Goal: Task Accomplishment & Management: Use online tool/utility

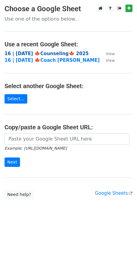
click at [29, 52] on strong "16 | [DATE] 🍁Counseling🍁 2025" at bounding box center [47, 53] width 84 height 5
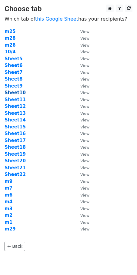
click at [18, 93] on strong "Sheet10" at bounding box center [15, 92] width 21 height 5
click at [17, 92] on strong "Sheet10" at bounding box center [15, 92] width 21 height 5
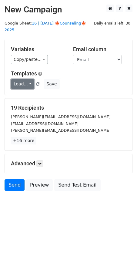
click at [16, 79] on link "Load..." at bounding box center [22, 83] width 23 height 9
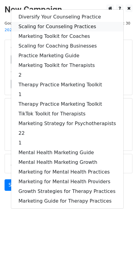
click at [53, 22] on link "Scaling for Counseling Practices" at bounding box center [67, 27] width 112 height 10
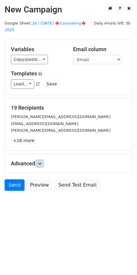
click at [42, 162] on icon at bounding box center [40, 164] width 4 height 4
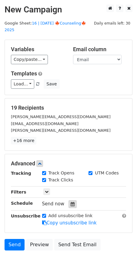
click at [71, 202] on icon at bounding box center [73, 204] width 4 height 4
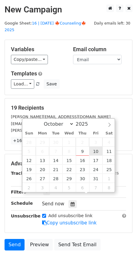
type input "2025-10-10 12:00"
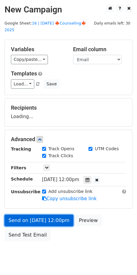
click at [55, 215] on link "Send on Oct 10 at 12:00pm" at bounding box center [39, 221] width 69 height 12
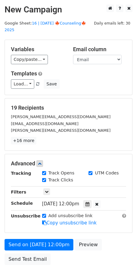
click at [18, 224] on div "Advanced Tracking Track Opens UTM Codes Track Clicks Filters Only include sprea…" at bounding box center [68, 193] width 127 height 79
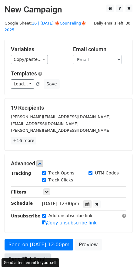
click at [20, 254] on link "Send Test Email" at bounding box center [28, 260] width 46 height 12
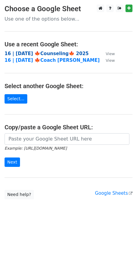
click at [42, 52] on strong "16 | [DATE] 🍁Counseling🍁 2025" at bounding box center [47, 53] width 84 height 5
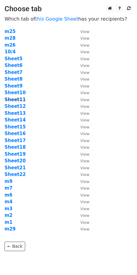
click at [12, 99] on strong "Sheet11" at bounding box center [15, 99] width 21 height 5
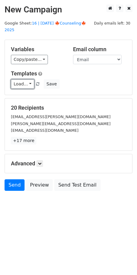
click at [19, 79] on link "Load..." at bounding box center [22, 83] width 23 height 9
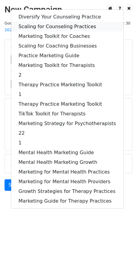
click at [48, 22] on link "Scaling for Counseling Practices" at bounding box center [67, 27] width 112 height 10
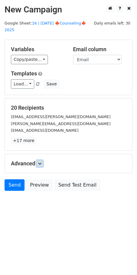
click at [40, 162] on icon at bounding box center [40, 164] width 4 height 4
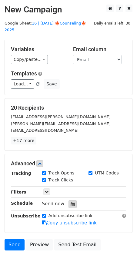
click at [71, 200] on div at bounding box center [73, 204] width 8 height 8
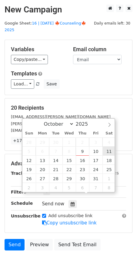
type input "2025-10-11 12:00"
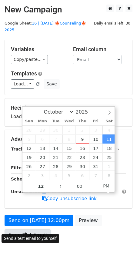
click at [34, 230] on link "Send Test Email" at bounding box center [28, 236] width 46 height 12
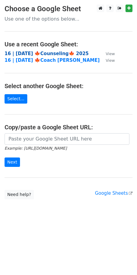
click at [51, 53] on strong "16 | OCT 4 🍁Counseling🍁 2025" at bounding box center [47, 53] width 84 height 5
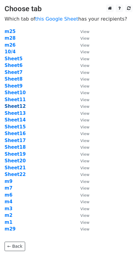
click at [15, 106] on strong "Sheet12" at bounding box center [15, 106] width 21 height 5
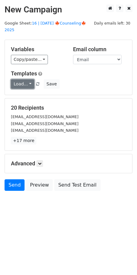
click at [22, 79] on link "Load..." at bounding box center [22, 83] width 23 height 9
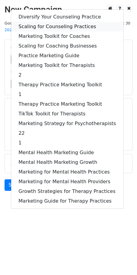
click at [45, 22] on link "Scaling for Counseling Practices" at bounding box center [67, 27] width 112 height 10
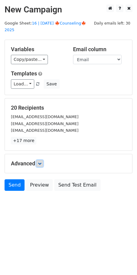
click at [42, 162] on icon at bounding box center [40, 164] width 4 height 4
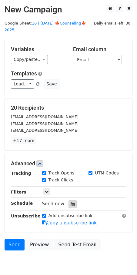
click at [71, 202] on icon at bounding box center [73, 204] width 4 height 4
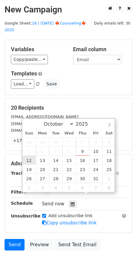
type input "2025-10-12 12:00"
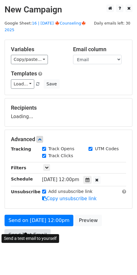
click at [32, 230] on link "Send Test Email" at bounding box center [28, 236] width 46 height 12
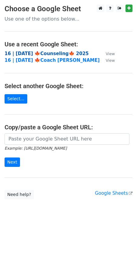
click at [47, 51] on strong "16 | [DATE] 🍁Counseling🍁 2025" at bounding box center [47, 53] width 84 height 5
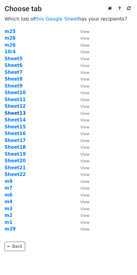
click at [20, 115] on strong "Sheet13" at bounding box center [15, 113] width 21 height 5
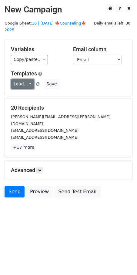
click at [18, 79] on link "Load..." at bounding box center [22, 83] width 23 height 9
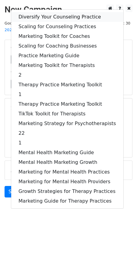
click at [48, 12] on link "Diversify Your Counseling Practice" at bounding box center [67, 17] width 112 height 10
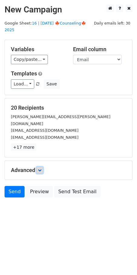
click at [42, 169] on icon at bounding box center [40, 171] width 4 height 4
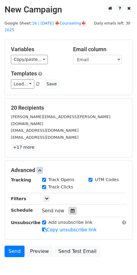
click at [69, 207] on div at bounding box center [73, 211] width 8 height 8
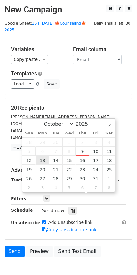
type input "2025-10-13 12:00"
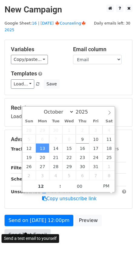
click at [42, 230] on link "Send Test Email" at bounding box center [28, 236] width 46 height 12
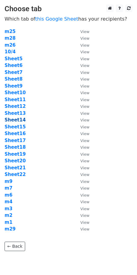
click at [17, 120] on strong "Sheet14" at bounding box center [15, 119] width 21 height 5
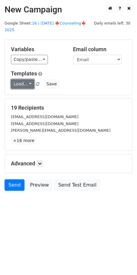
click at [15, 79] on link "Load..." at bounding box center [22, 83] width 23 height 9
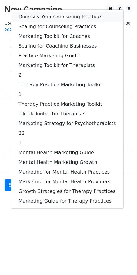
click at [36, 12] on link "Diversify Your Counseling Practice" at bounding box center [67, 17] width 112 height 10
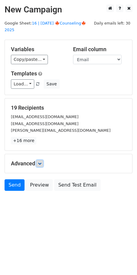
click at [40, 162] on icon at bounding box center [40, 164] width 4 height 4
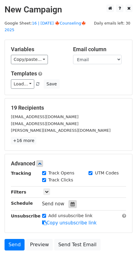
click at [69, 200] on div at bounding box center [73, 204] width 8 height 8
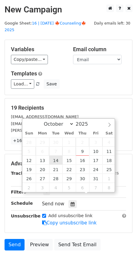
type input "2025-10-14 12:00"
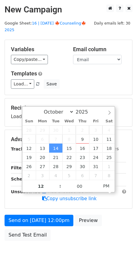
click at [35, 233] on div "Send on Oct 14 at 12:00pm Preview Send Test Email" at bounding box center [68, 229] width 137 height 29
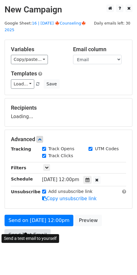
click at [35, 230] on link "Send Test Email" at bounding box center [28, 236] width 46 height 12
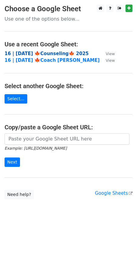
click at [28, 53] on strong "16 | [DATE] 🍁Counseling🍁 2025" at bounding box center [47, 53] width 84 height 5
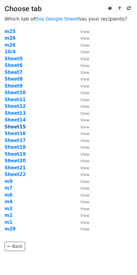
click at [15, 127] on strong "Sheet15" at bounding box center [15, 126] width 21 height 5
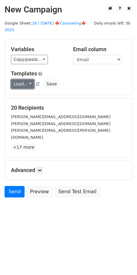
click at [22, 79] on link "Load..." at bounding box center [22, 83] width 23 height 9
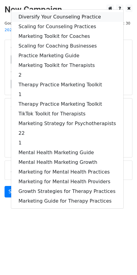
click at [54, 12] on link "Diversify Your Counseling Practice" at bounding box center [67, 17] width 112 height 10
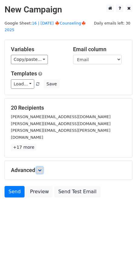
click at [42, 169] on icon at bounding box center [40, 171] width 4 height 4
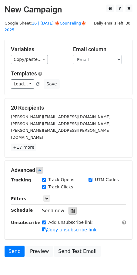
click at [69, 207] on div at bounding box center [73, 211] width 8 height 8
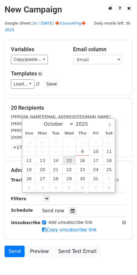
type input "2025-10-15 12:00"
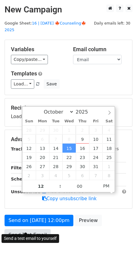
click at [35, 230] on link "Send Test Email" at bounding box center [28, 236] width 46 height 12
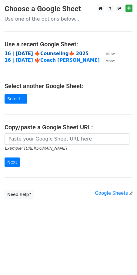
click at [39, 52] on strong "16 | [DATE] 🍁Counseling🍁 2025" at bounding box center [47, 53] width 84 height 5
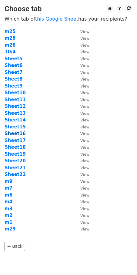
click at [18, 132] on strong "Sheet16" at bounding box center [15, 133] width 21 height 5
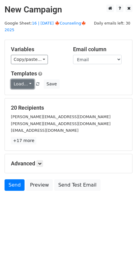
click at [22, 80] on link "Load..." at bounding box center [22, 83] width 23 height 9
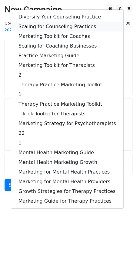
click at [46, 22] on link "Scaling for Counseling Practices" at bounding box center [67, 27] width 112 height 10
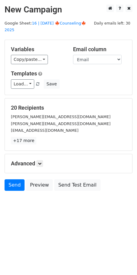
click at [44, 154] on div "Advanced Tracking Track Opens UTM Codes Track Clicks Filters Only include sprea…" at bounding box center [68, 163] width 127 height 19
click at [42, 162] on icon at bounding box center [40, 164] width 4 height 4
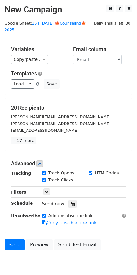
click at [71, 200] on div "Send now" at bounding box center [77, 204] width 71 height 8
click at [71, 202] on icon at bounding box center [73, 204] width 4 height 4
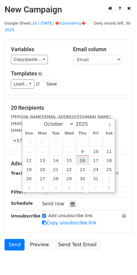
type input "2025-10-16 12:00"
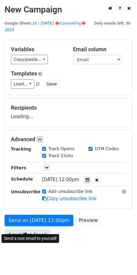
click at [39, 230] on link "Send Test Email" at bounding box center [28, 236] width 46 height 12
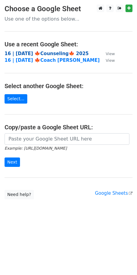
click at [50, 53] on strong "16 | [DATE] 🍁Counseling🍁 2025" at bounding box center [47, 53] width 84 height 5
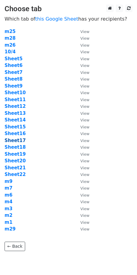
click at [18, 139] on strong "Sheet17" at bounding box center [15, 140] width 21 height 5
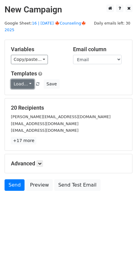
click at [24, 79] on link "Load..." at bounding box center [22, 83] width 23 height 9
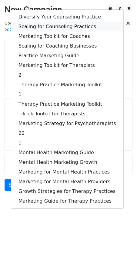
click at [54, 22] on link "Scaling for Counseling Practices" at bounding box center [67, 27] width 112 height 10
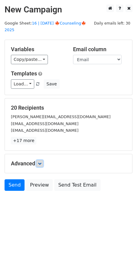
click at [42, 162] on icon at bounding box center [40, 164] width 4 height 4
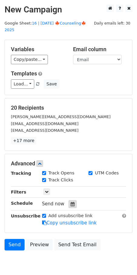
click at [69, 200] on div at bounding box center [73, 204] width 8 height 8
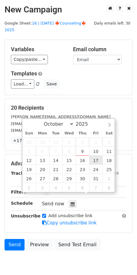
type input "2025-10-17 12:00"
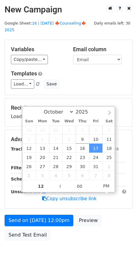
click at [48, 221] on div "Send on Oct 17 at 12:00pm Preview Send Test Email" at bounding box center [68, 229] width 137 height 29
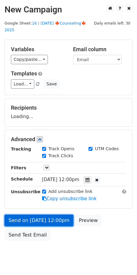
click at [45, 216] on link "Send on Oct 17 at 12:00pm" at bounding box center [39, 221] width 69 height 12
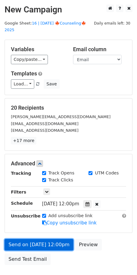
click at [25, 239] on link "Send on Oct 17 at 12:00pm" at bounding box center [39, 245] width 69 height 12
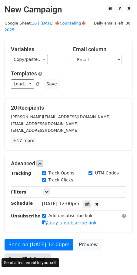
click at [25, 254] on link "Send Test Email" at bounding box center [28, 260] width 46 height 12
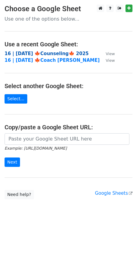
click at [55, 54] on strong "16 | [DATE] 🍁Counseling🍁 2025" at bounding box center [47, 53] width 84 height 5
